Goal: Task Accomplishment & Management: Complete application form

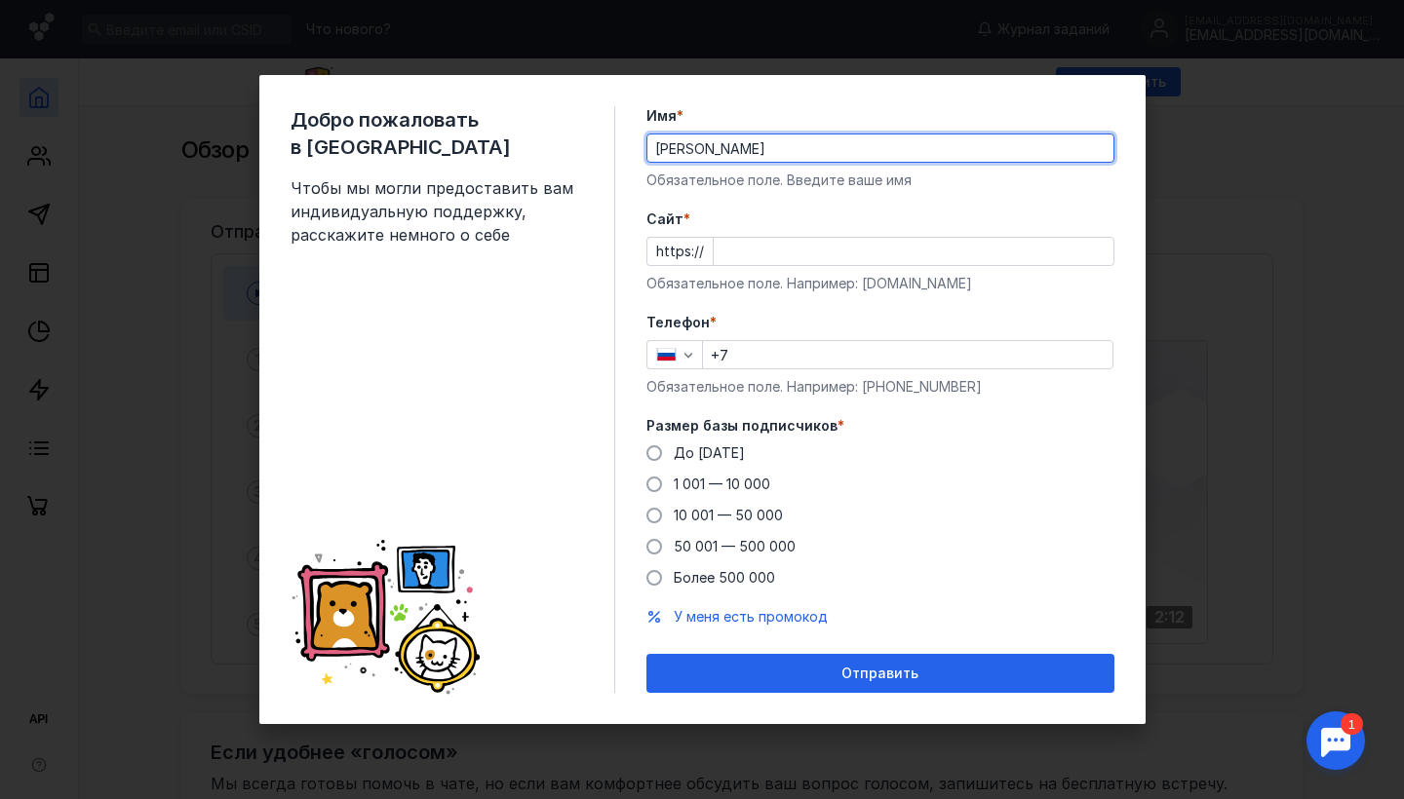
type input "[PERSON_NAME]"
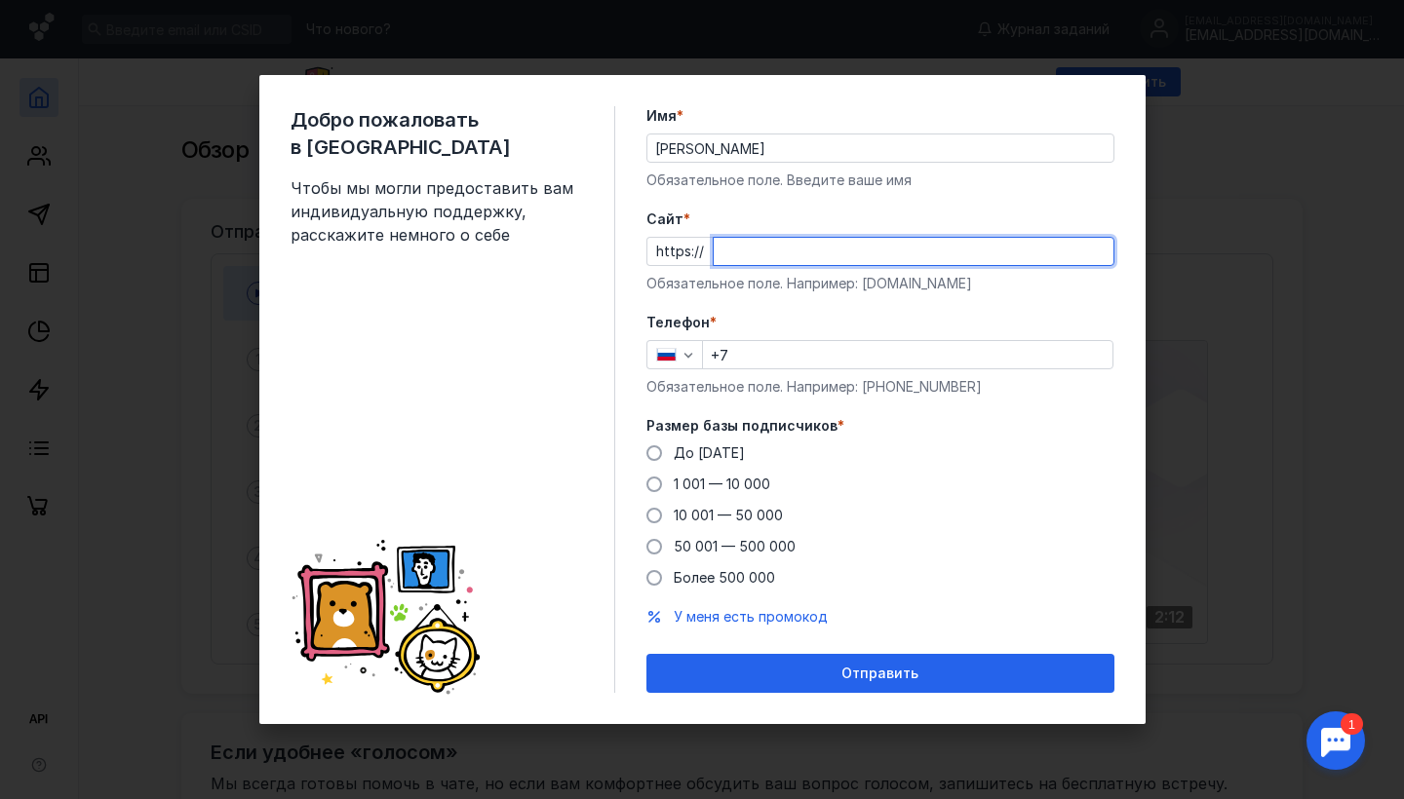
paste input "[DOMAIN_NAME][URL]"
type input "[DOMAIN_NAME][URL]"
click at [770, 353] on input "+7" at bounding box center [907, 354] width 409 height 27
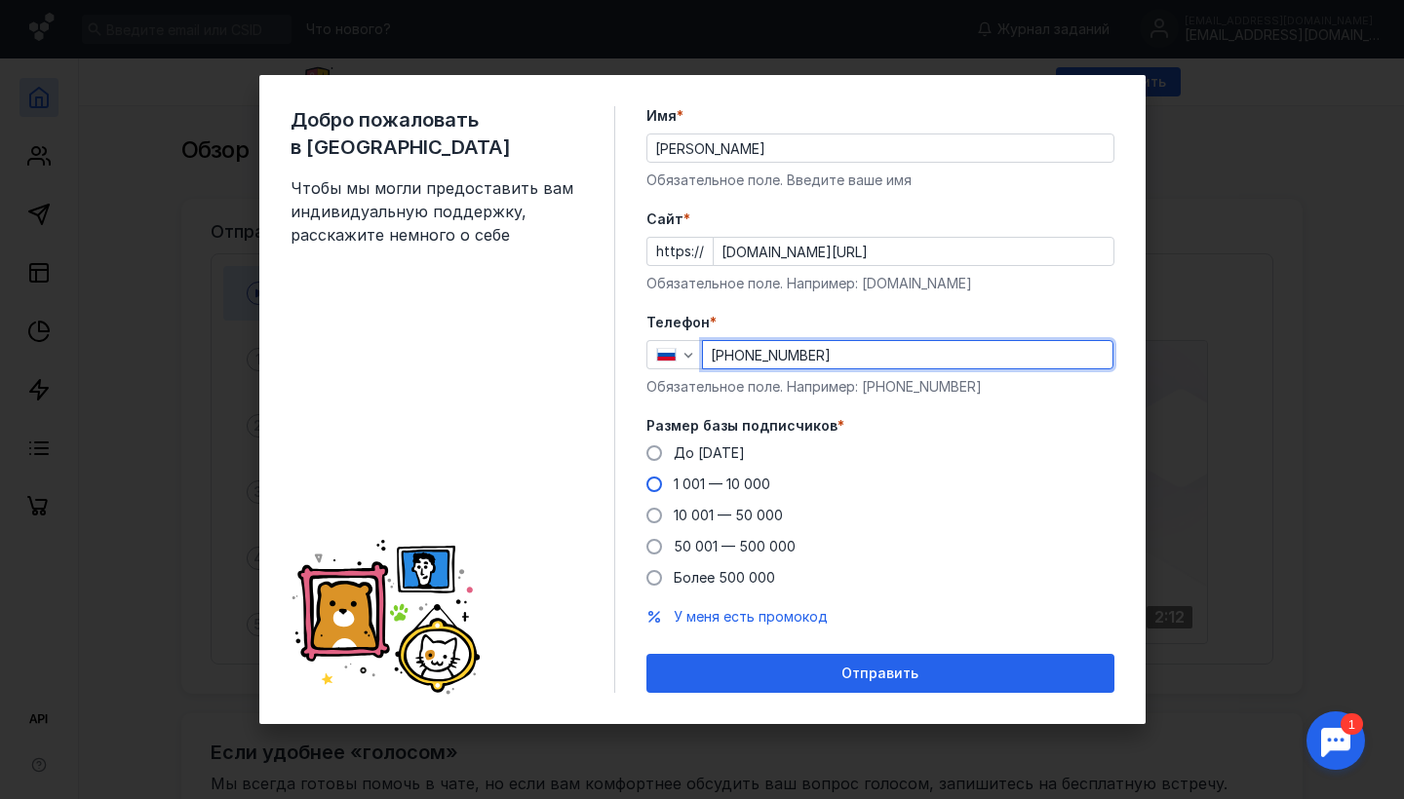
type input "[PHONE_NUMBER]"
click at [664, 488] on label "1 001 — 10 000" at bounding box center [708, 484] width 124 height 19
click at [0, 0] on input "1 001 — 10 000" at bounding box center [0, 0] width 0 height 0
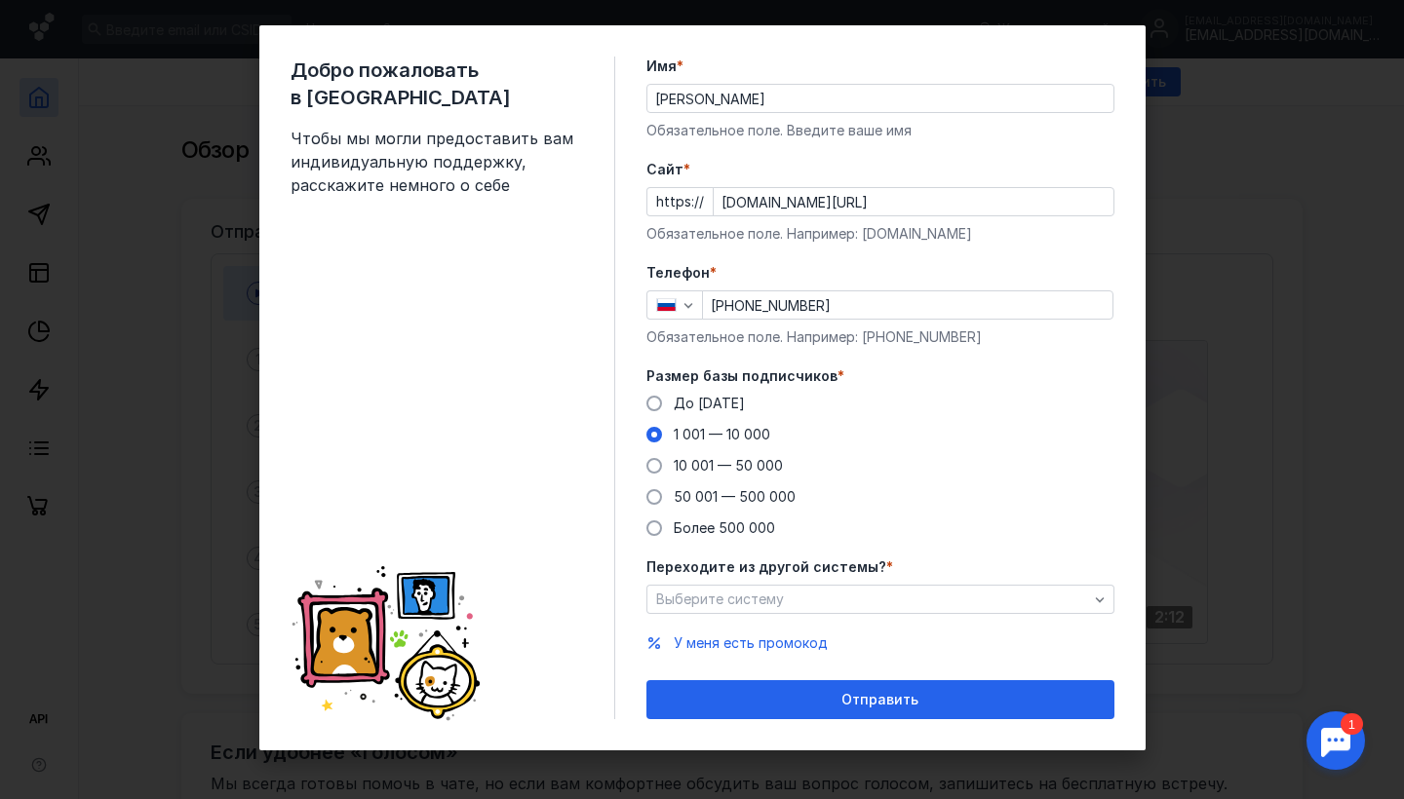
scroll to position [23, 0]
click at [783, 598] on div "Выберите систему" at bounding box center [872, 600] width 442 height 17
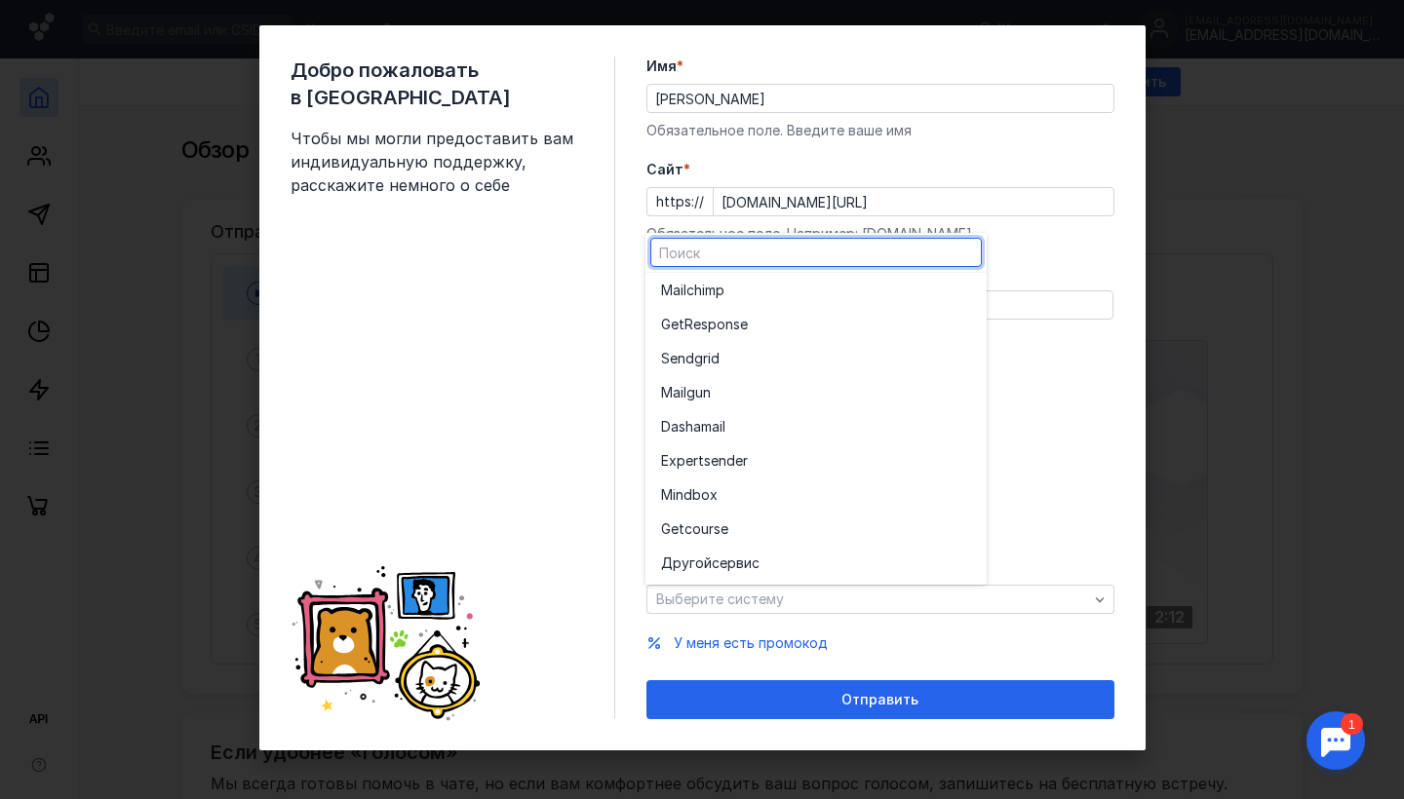
scroll to position [107, 0]
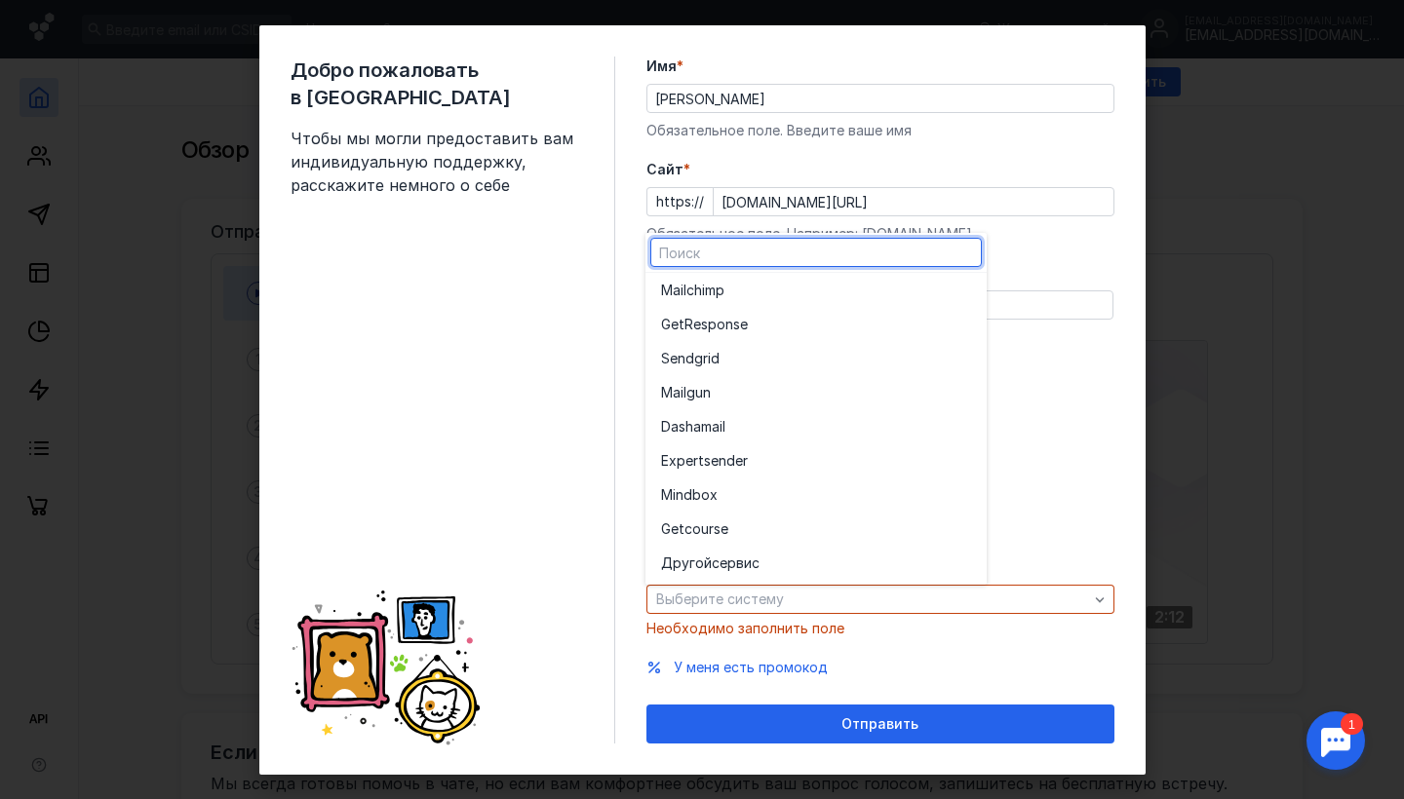
click at [1063, 484] on div "До [DATE] 1 001 — 10 000 10 001 — 50 000 50 001 — 500 000 Более 500 000" at bounding box center [880, 466] width 468 height 144
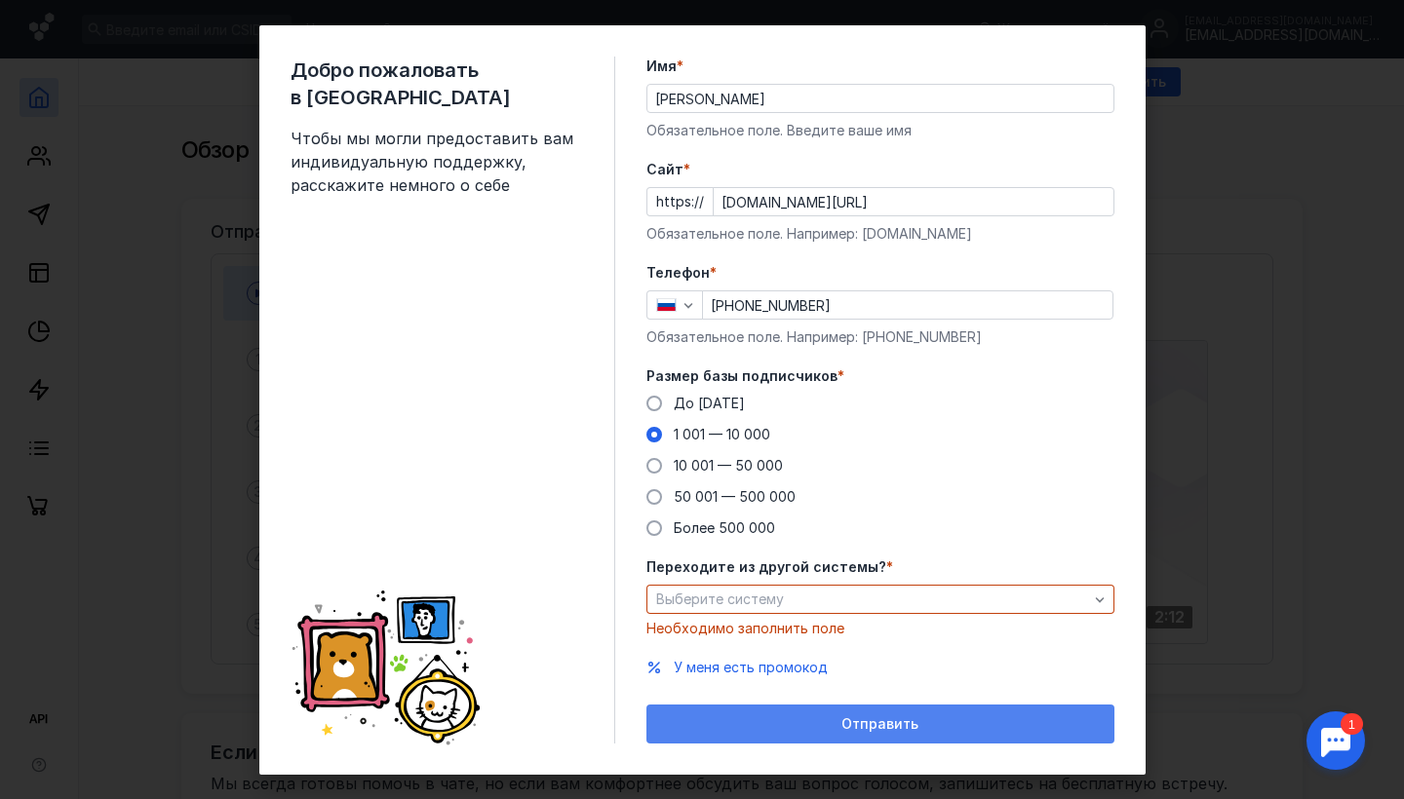
click at [781, 720] on div "Отправить" at bounding box center [880, 725] width 448 height 17
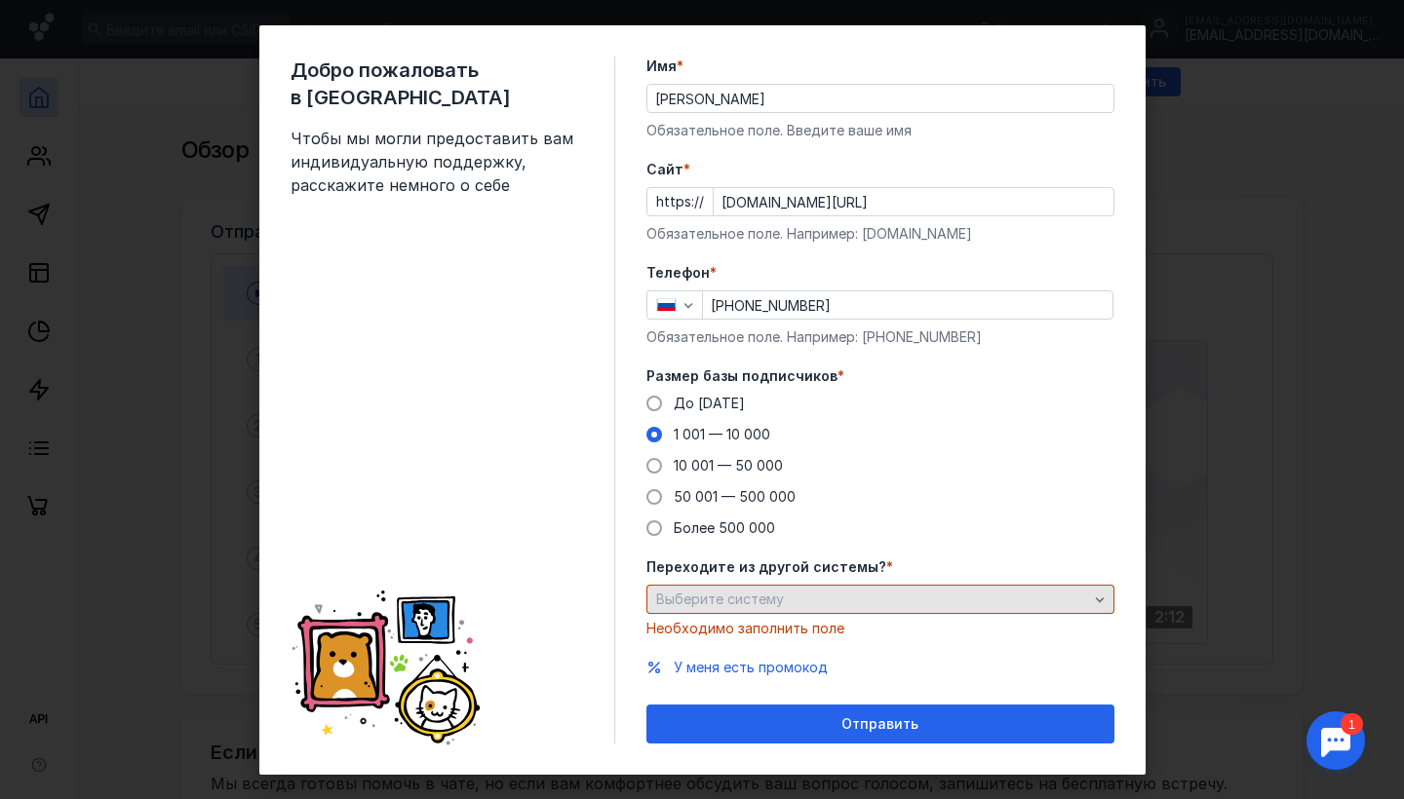
click at [784, 594] on div "Выберите систему" at bounding box center [872, 600] width 442 height 17
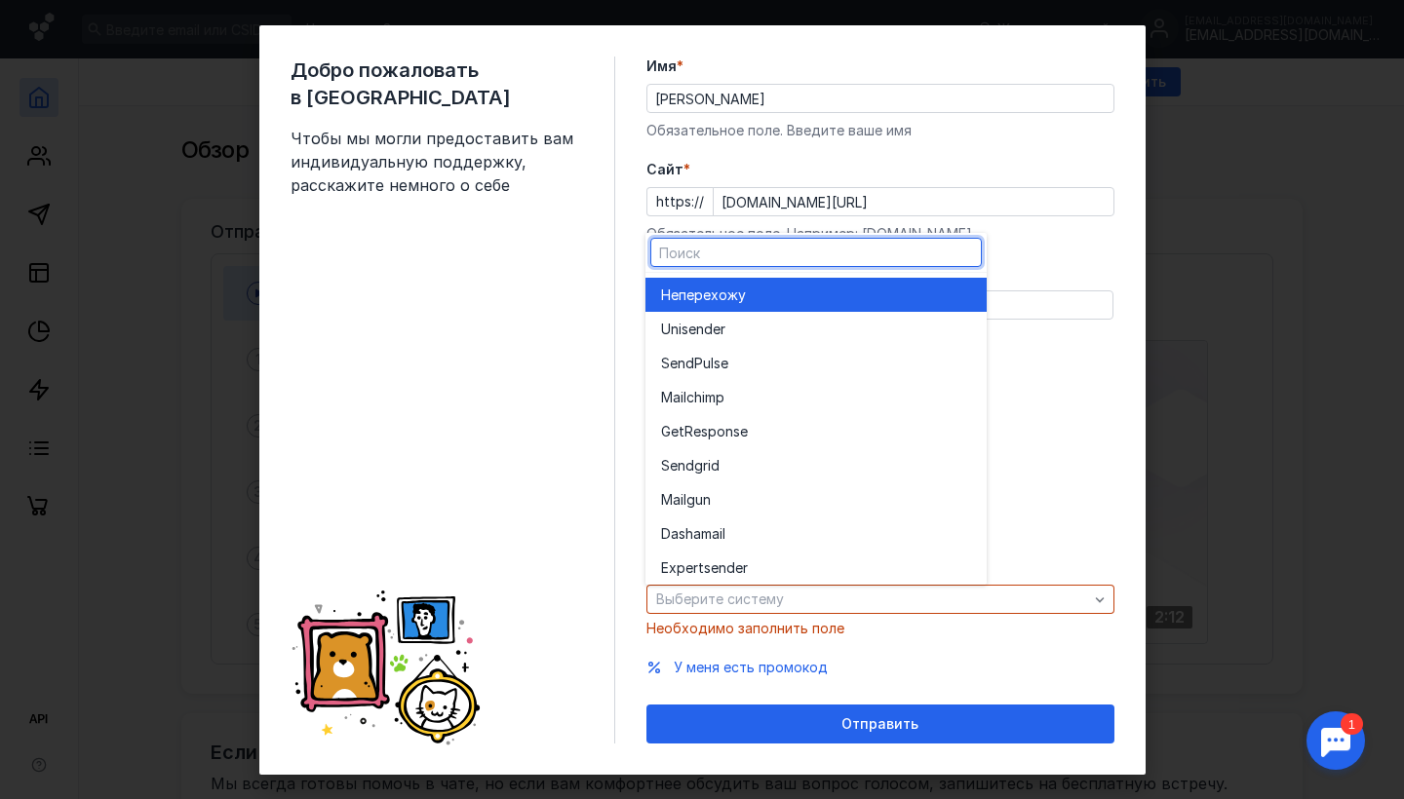
click at [793, 290] on div "Не перехожу" at bounding box center [816, 295] width 310 height 19
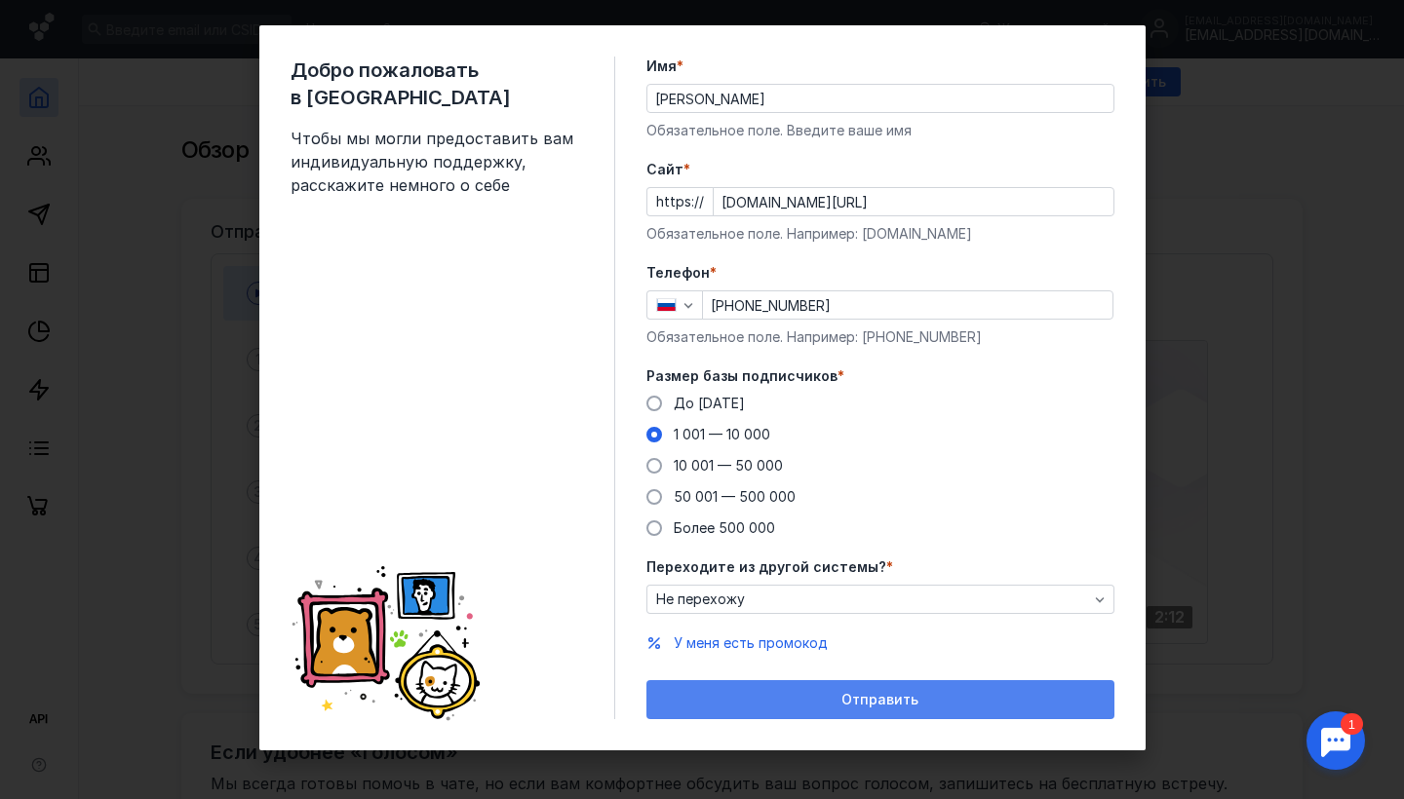
click at [759, 702] on div "Отправить" at bounding box center [880, 700] width 448 height 17
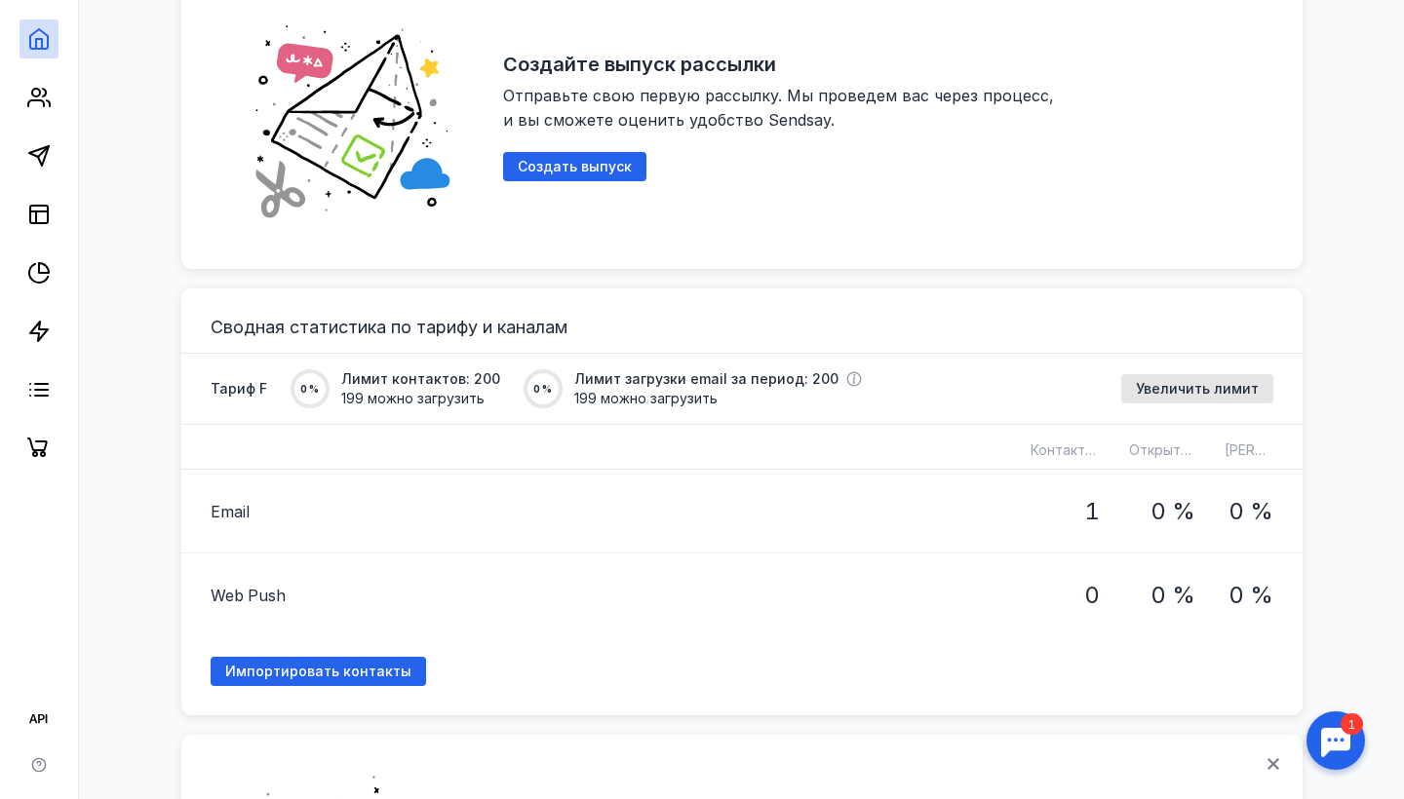
scroll to position [952, 0]
click at [568, 159] on span "Создать выпуск" at bounding box center [575, 166] width 114 height 17
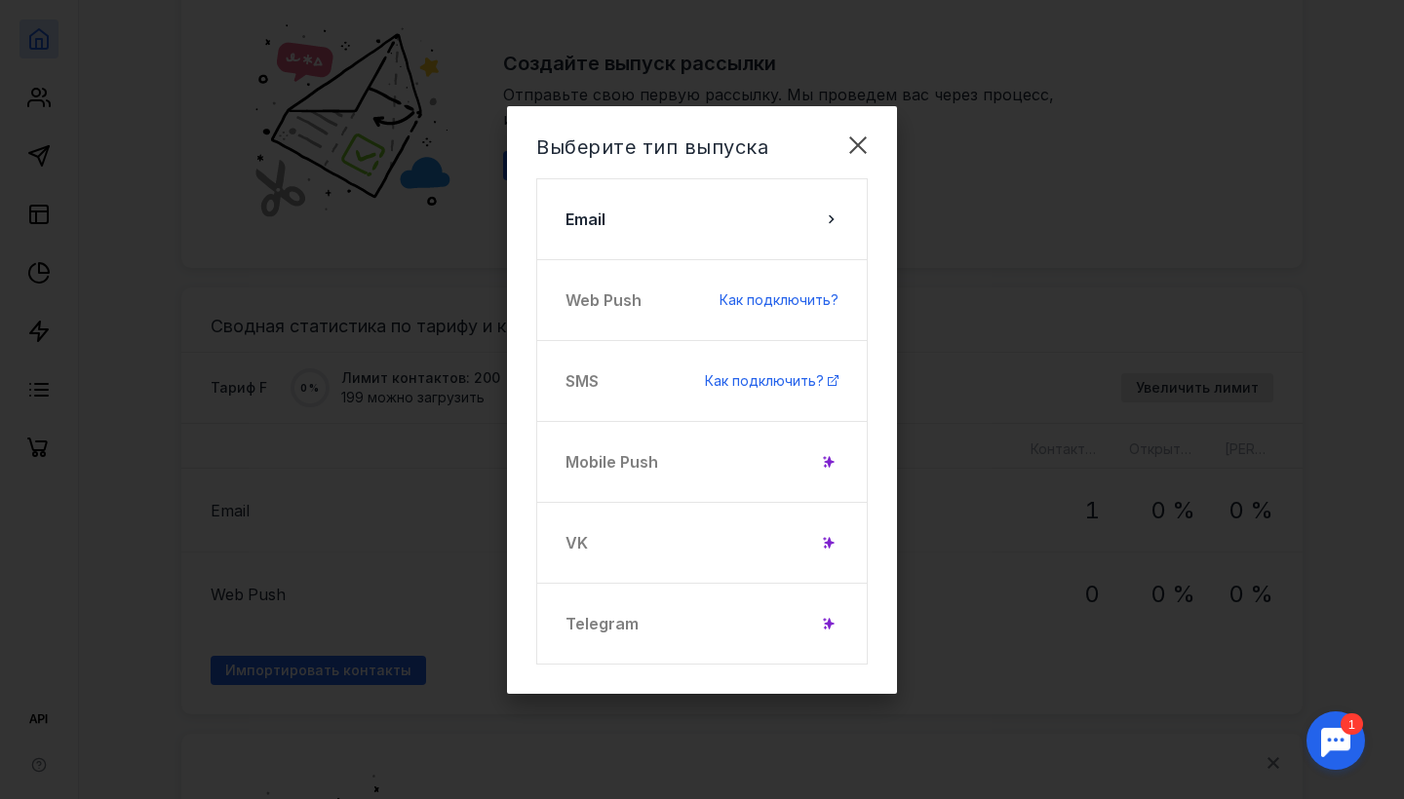
click at [642, 529] on div "VK" at bounding box center [701, 543] width 331 height 82
click at [825, 542] on icon at bounding box center [829, 542] width 11 height 11
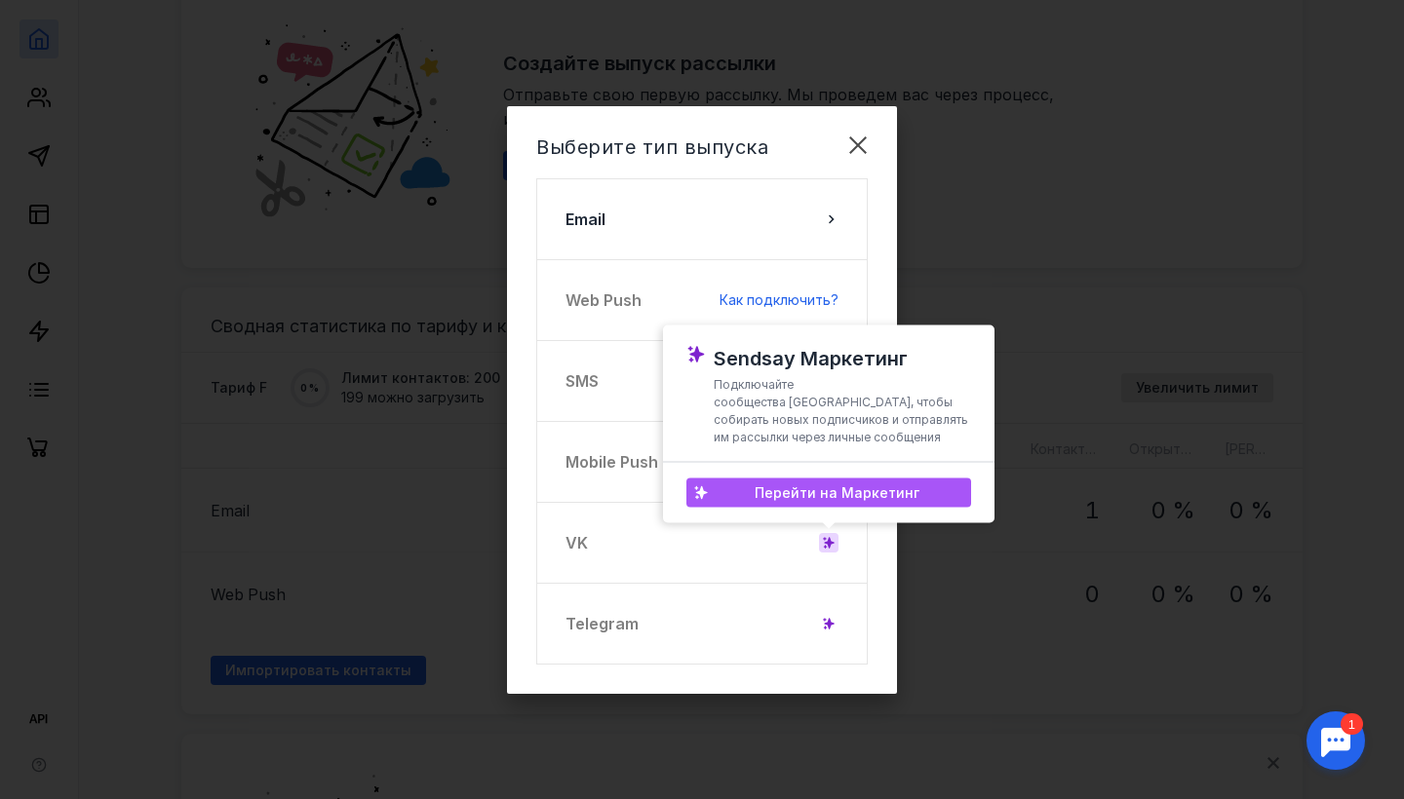
click at [818, 500] on span "Перейти на Маркетинг" at bounding box center [837, 492] width 165 height 17
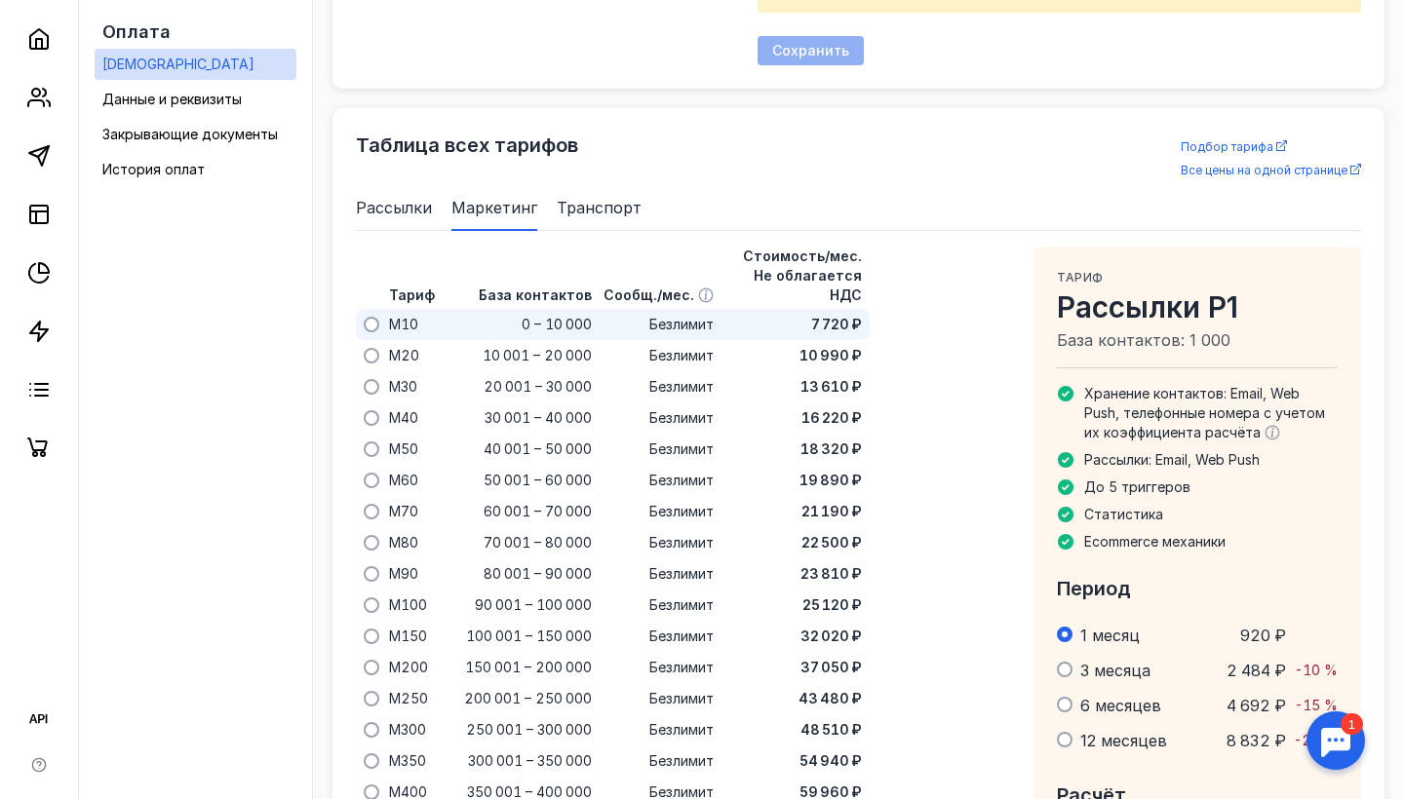
scroll to position [1199, 0]
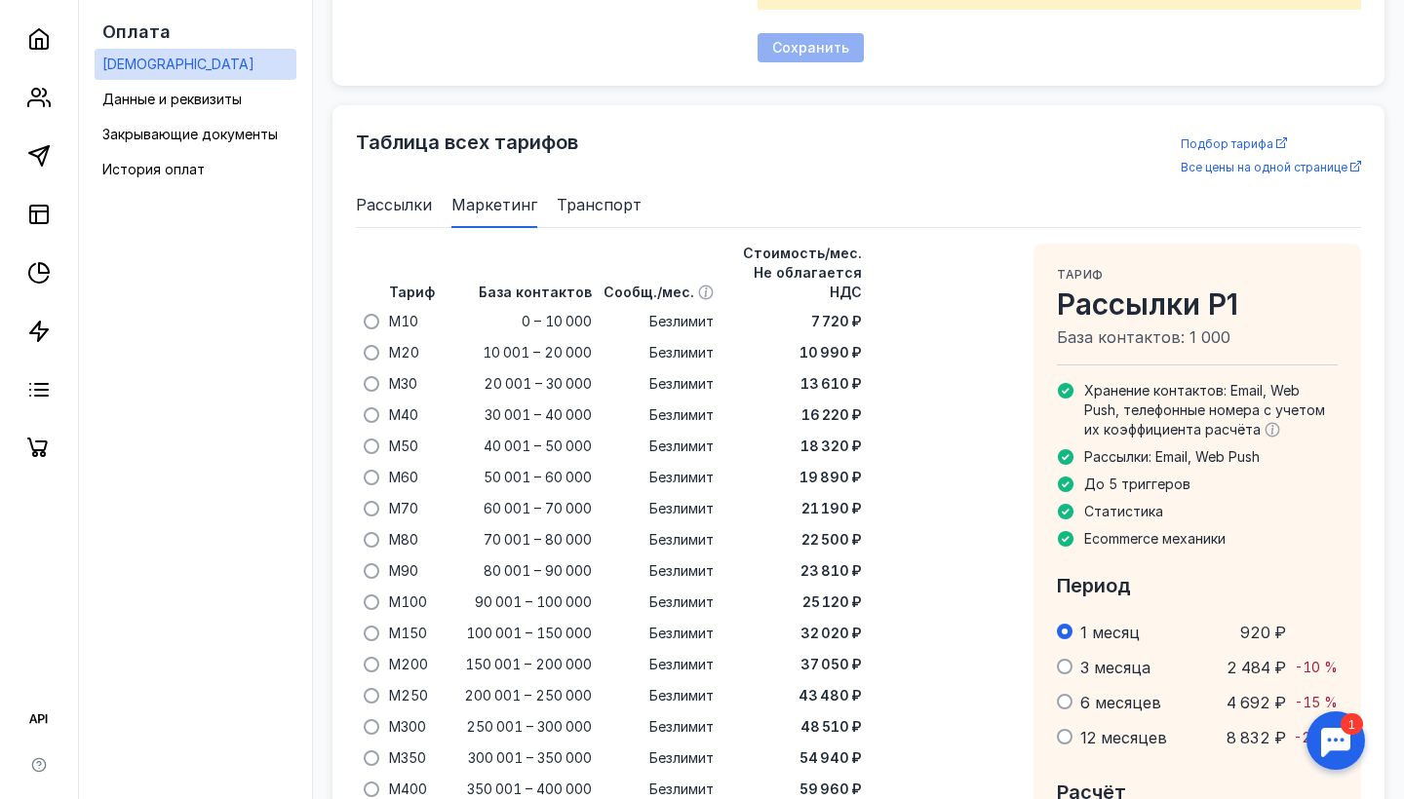
click at [409, 193] on span "Рассылки" at bounding box center [394, 204] width 76 height 23
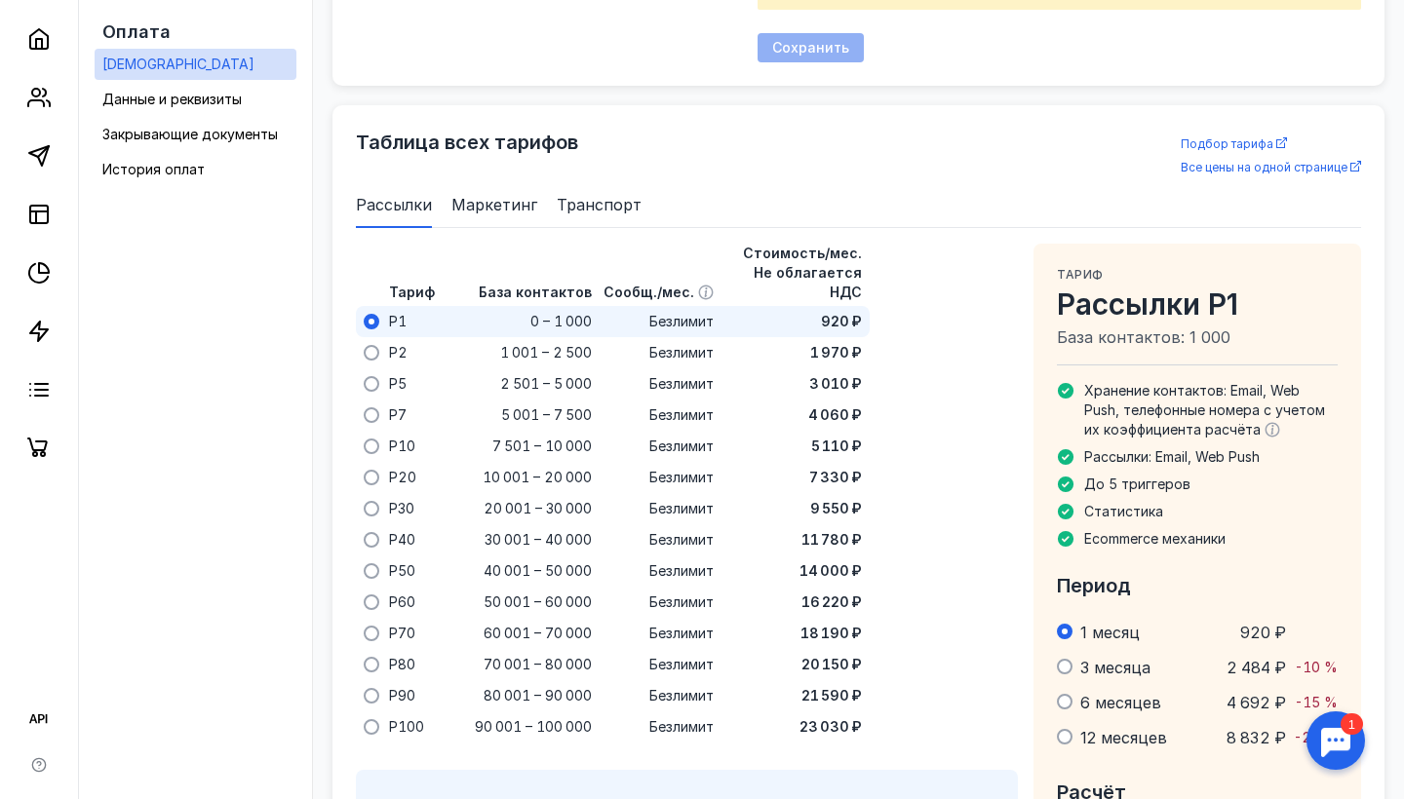
click at [468, 193] on span "Маркетинг" at bounding box center [494, 204] width 86 height 23
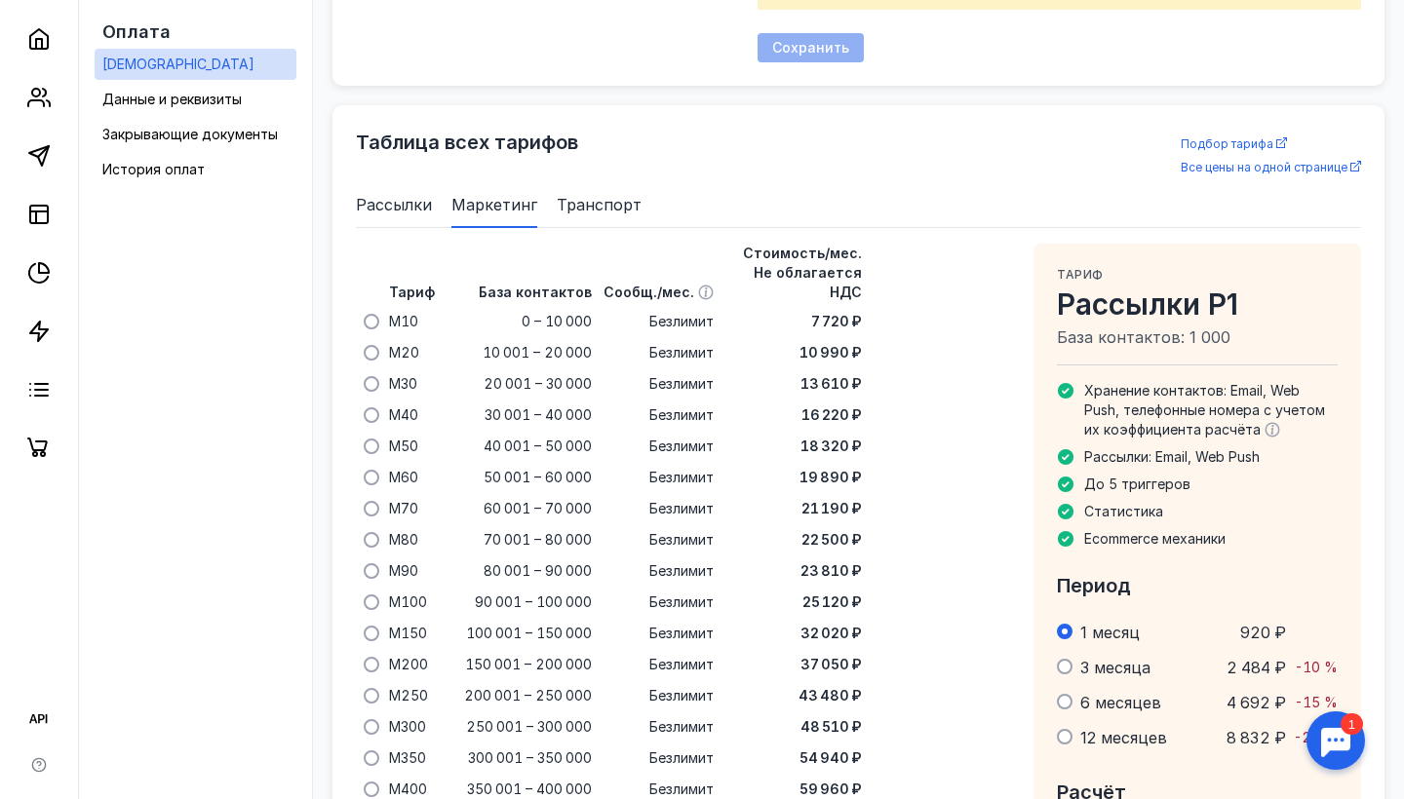
click at [598, 181] on li "Транспорт" at bounding box center [599, 204] width 85 height 47
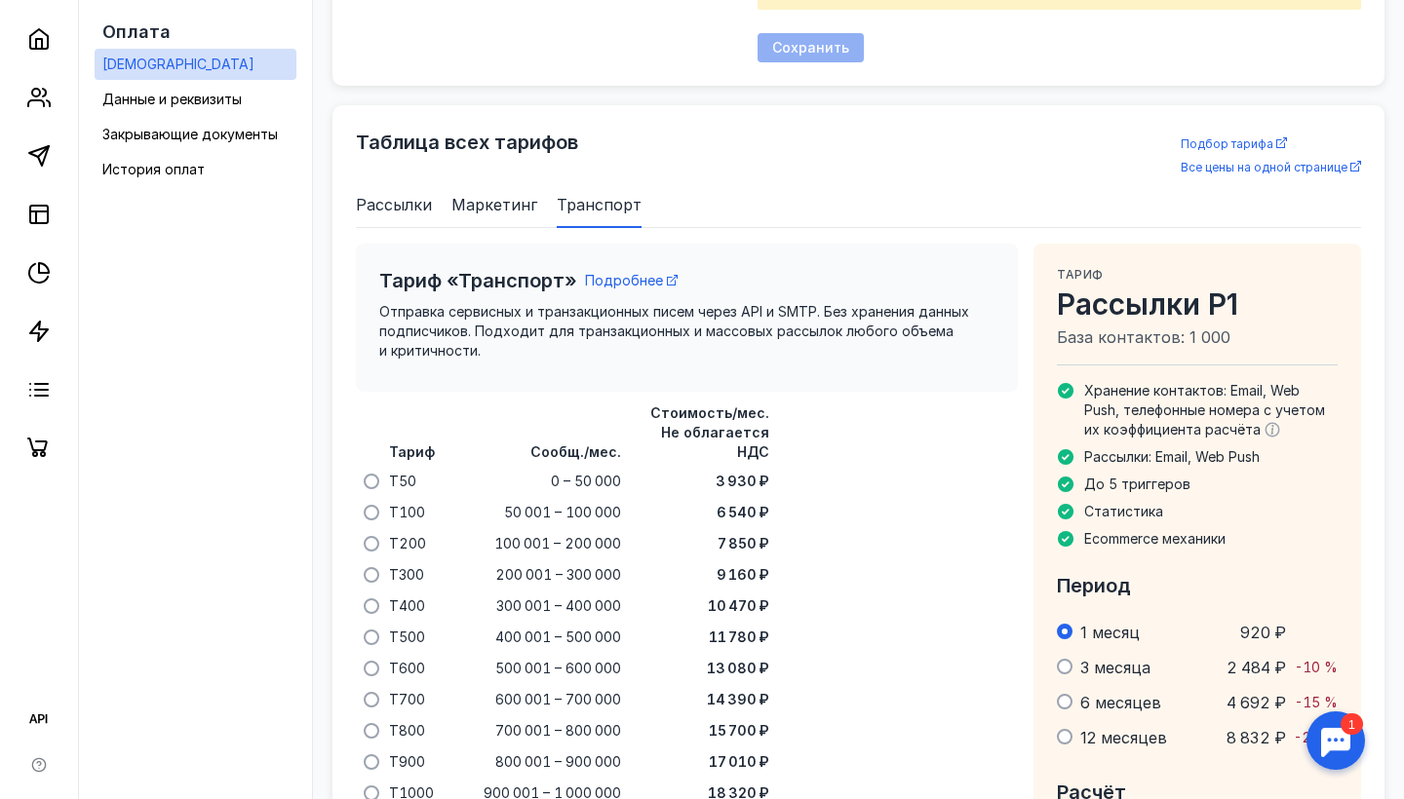
click at [523, 193] on span "Маркетинг" at bounding box center [494, 204] width 86 height 23
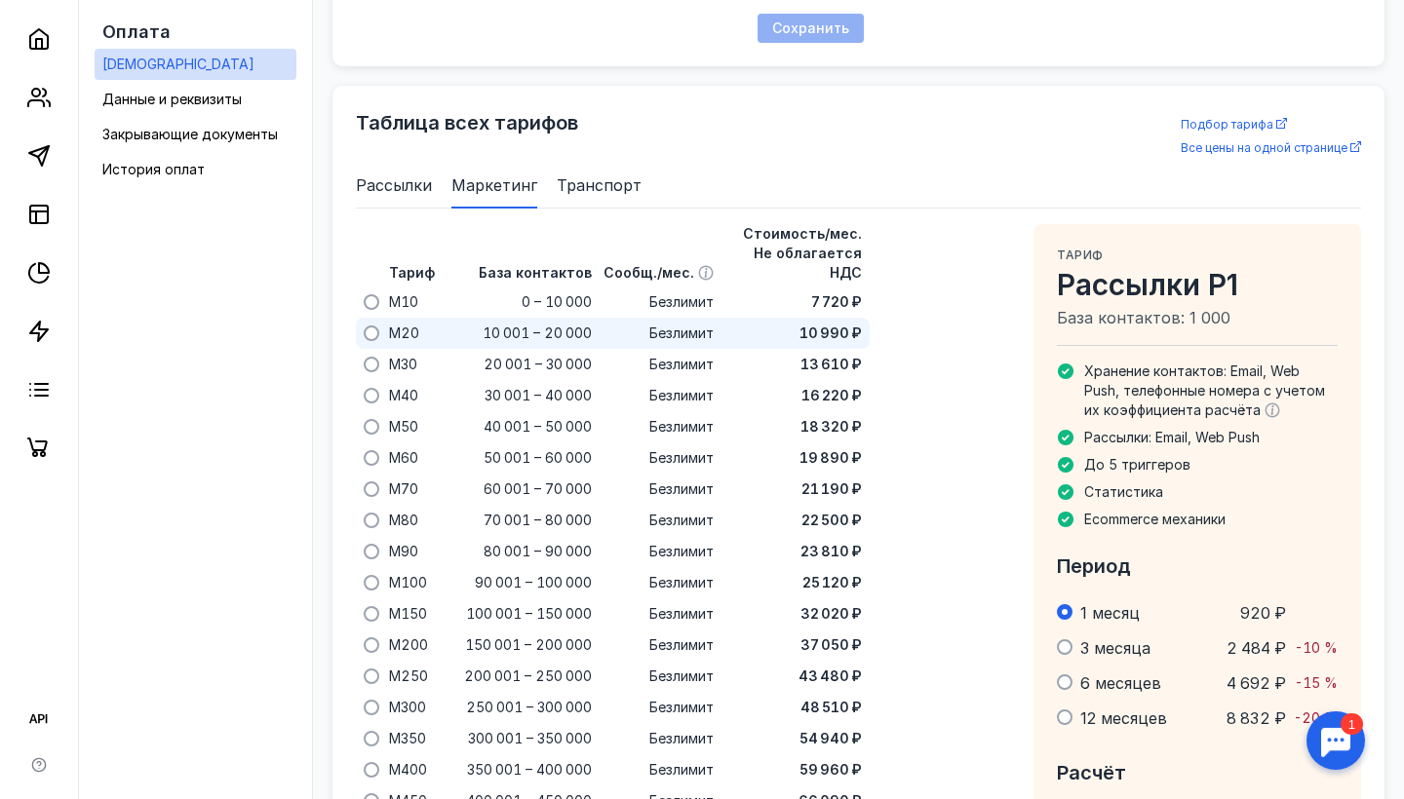
scroll to position [1215, 0]
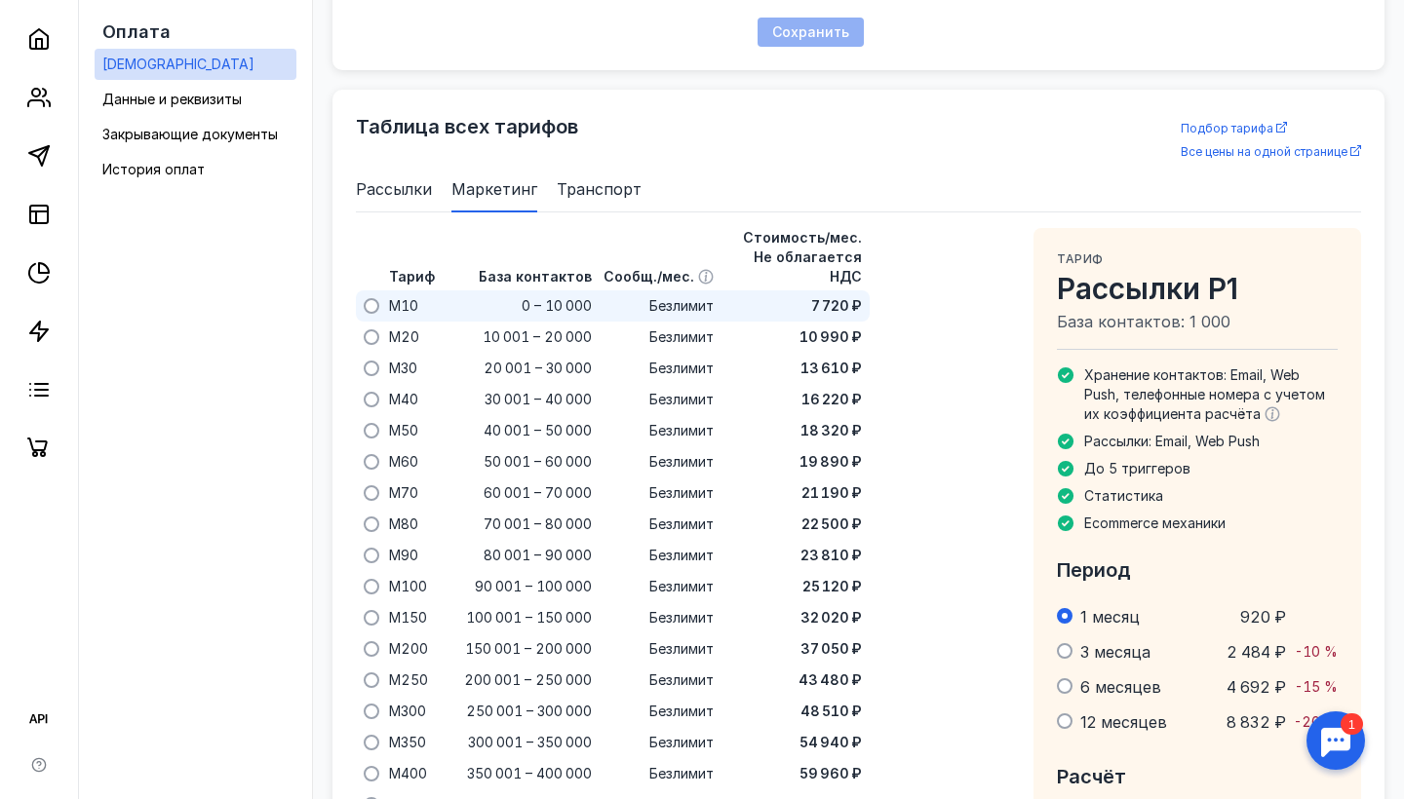
click at [369, 298] on span at bounding box center [372, 306] width 16 height 16
click at [0, 0] on input "radio" at bounding box center [0, 0] width 0 height 0
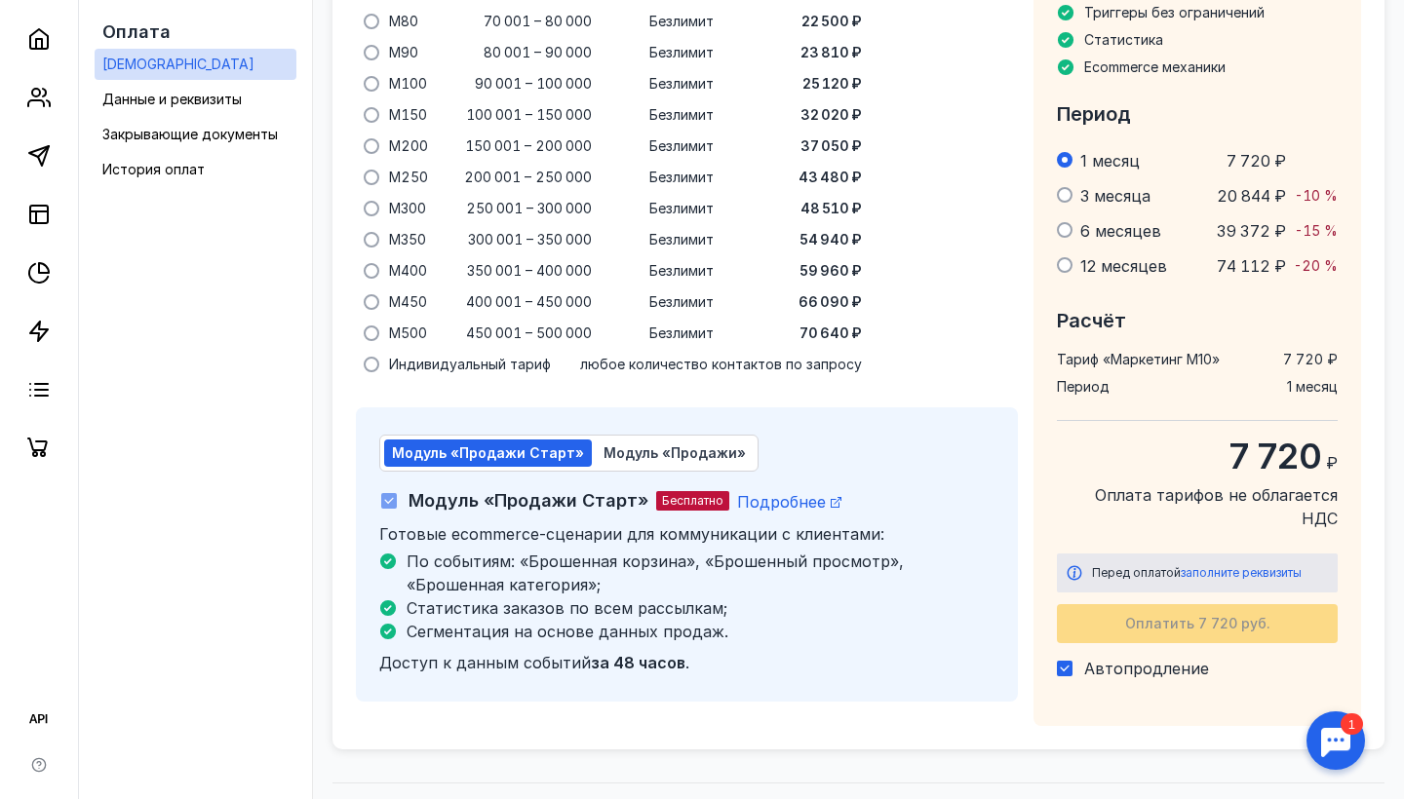
scroll to position [1717, 0]
click at [665, 445] on span "Модуль «Продажи»" at bounding box center [674, 453] width 142 height 17
checkbox input "false"
